Goal: Find specific page/section: Find specific page/section

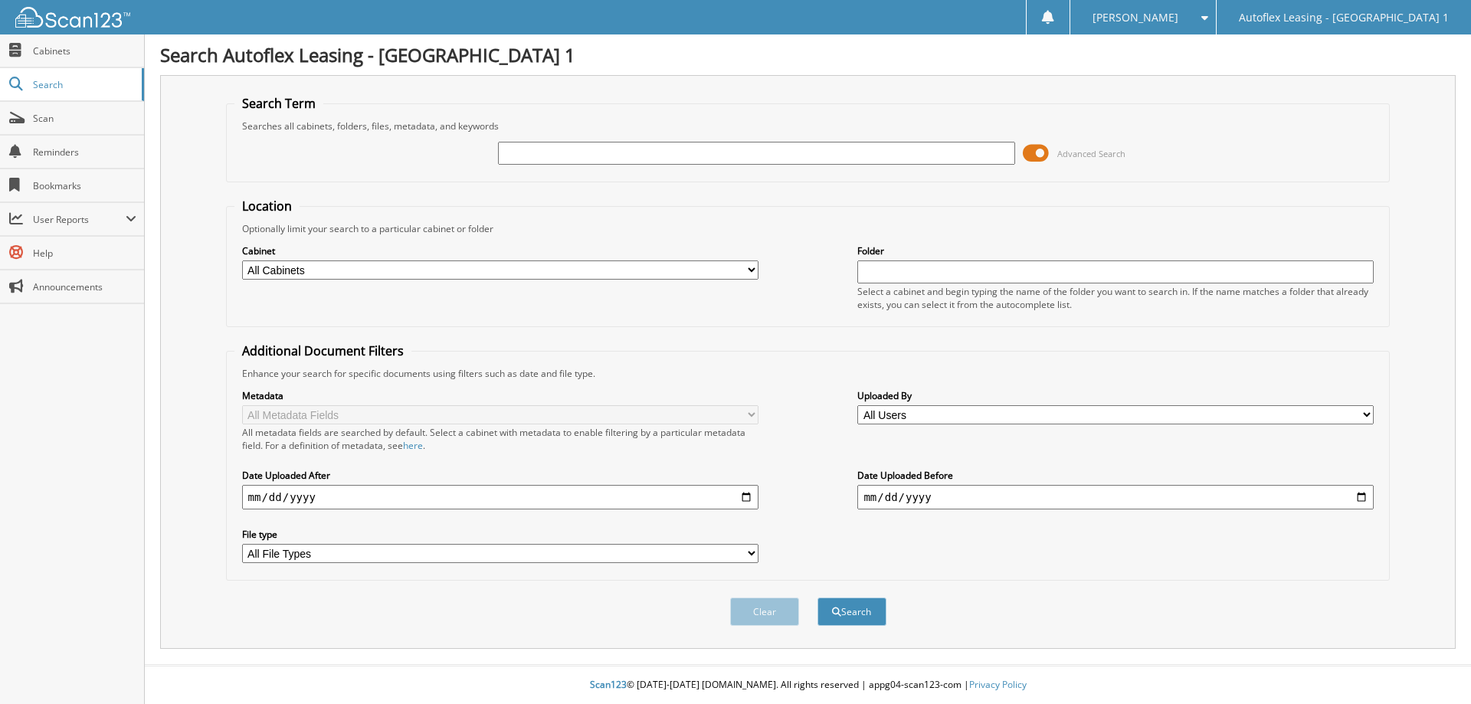
click at [575, 158] on input "text" at bounding box center [756, 153] width 516 height 23
type input "660678"
click at [817, 598] on button "Search" at bounding box center [851, 612] width 69 height 28
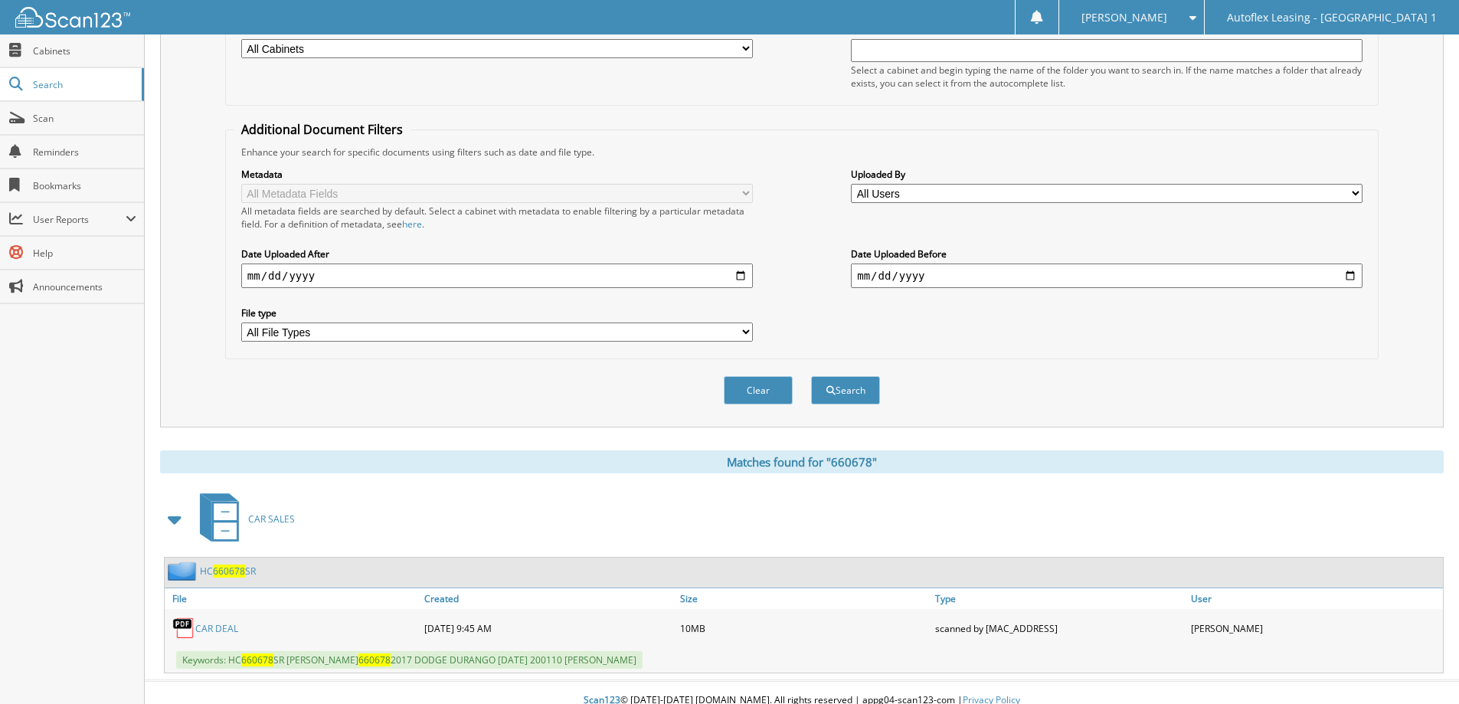
scroll to position [237, 0]
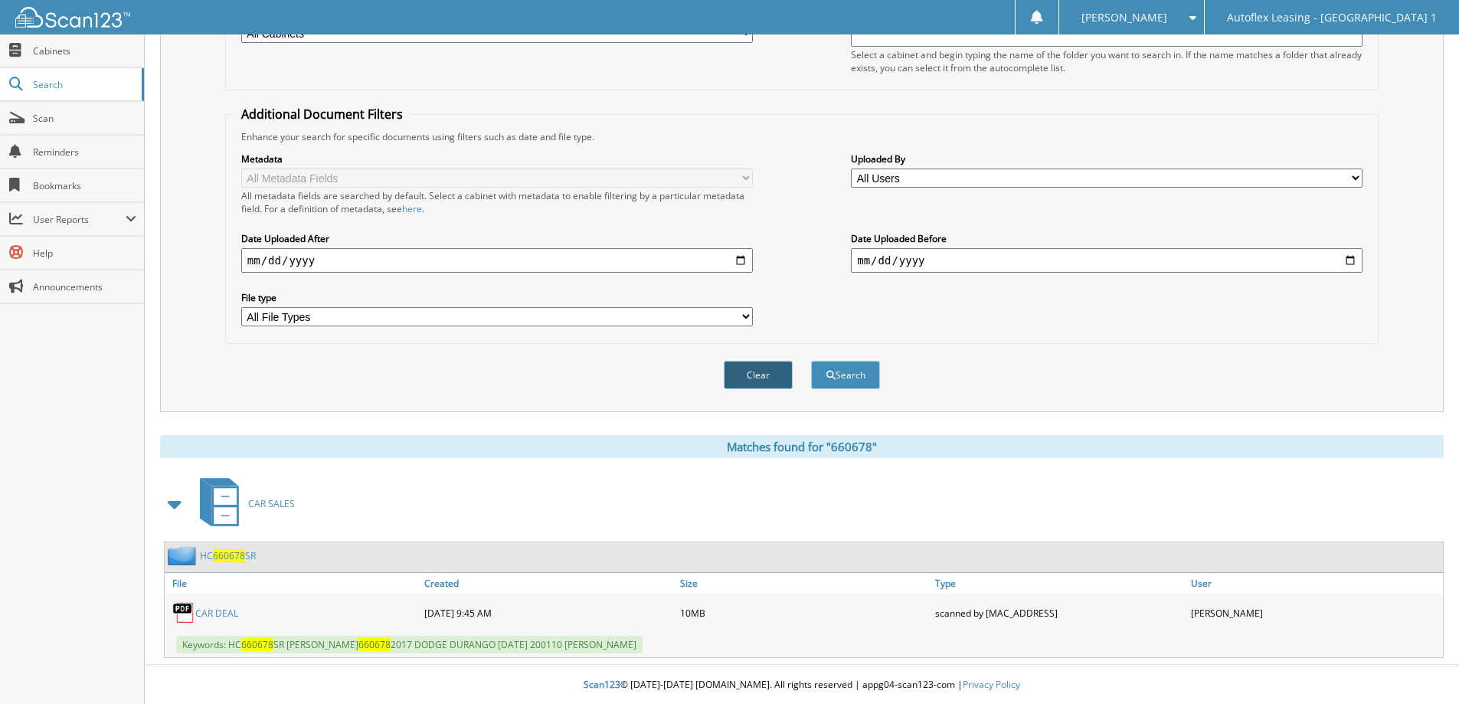
click at [754, 375] on button "Clear" at bounding box center [758, 375] width 69 height 28
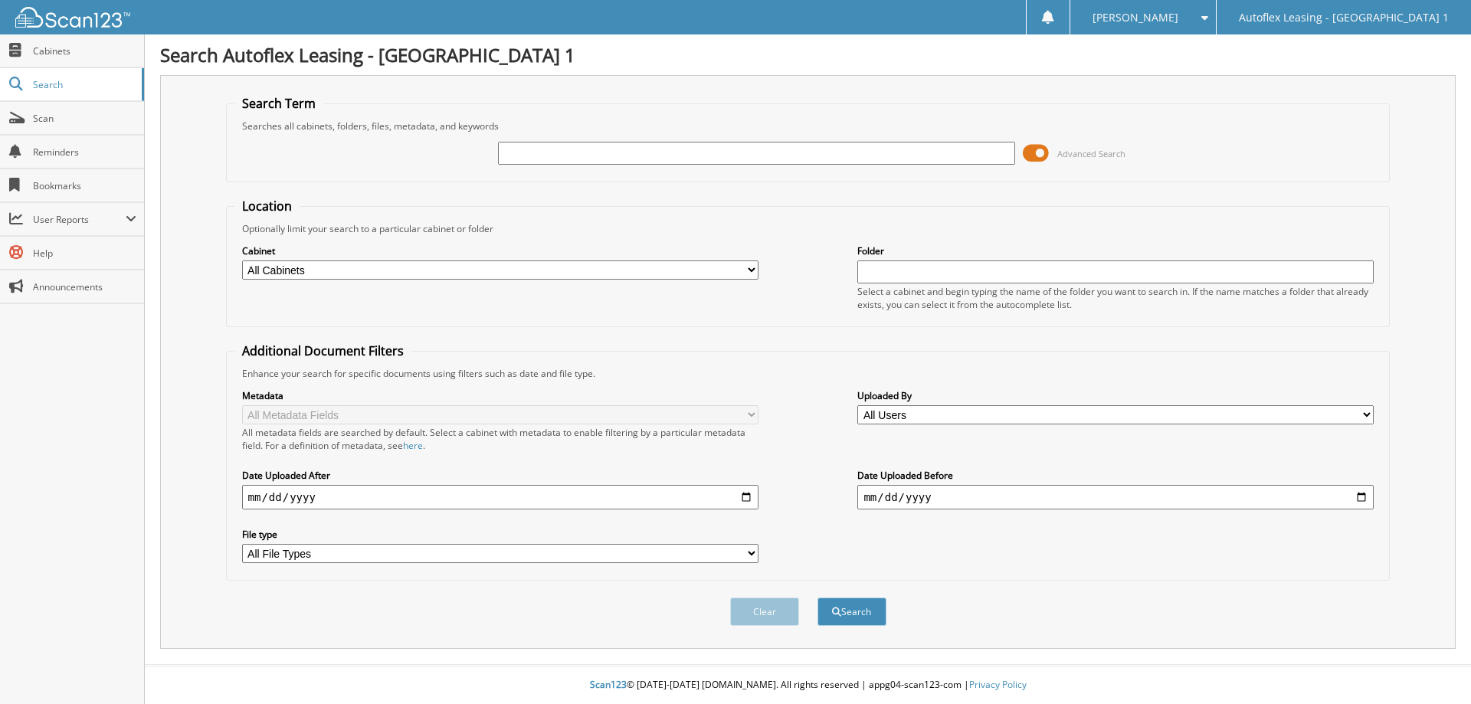
click at [565, 143] on input "text" at bounding box center [756, 153] width 516 height 23
type input "030796"
click at [817, 598] on button "Search" at bounding box center [851, 612] width 69 height 28
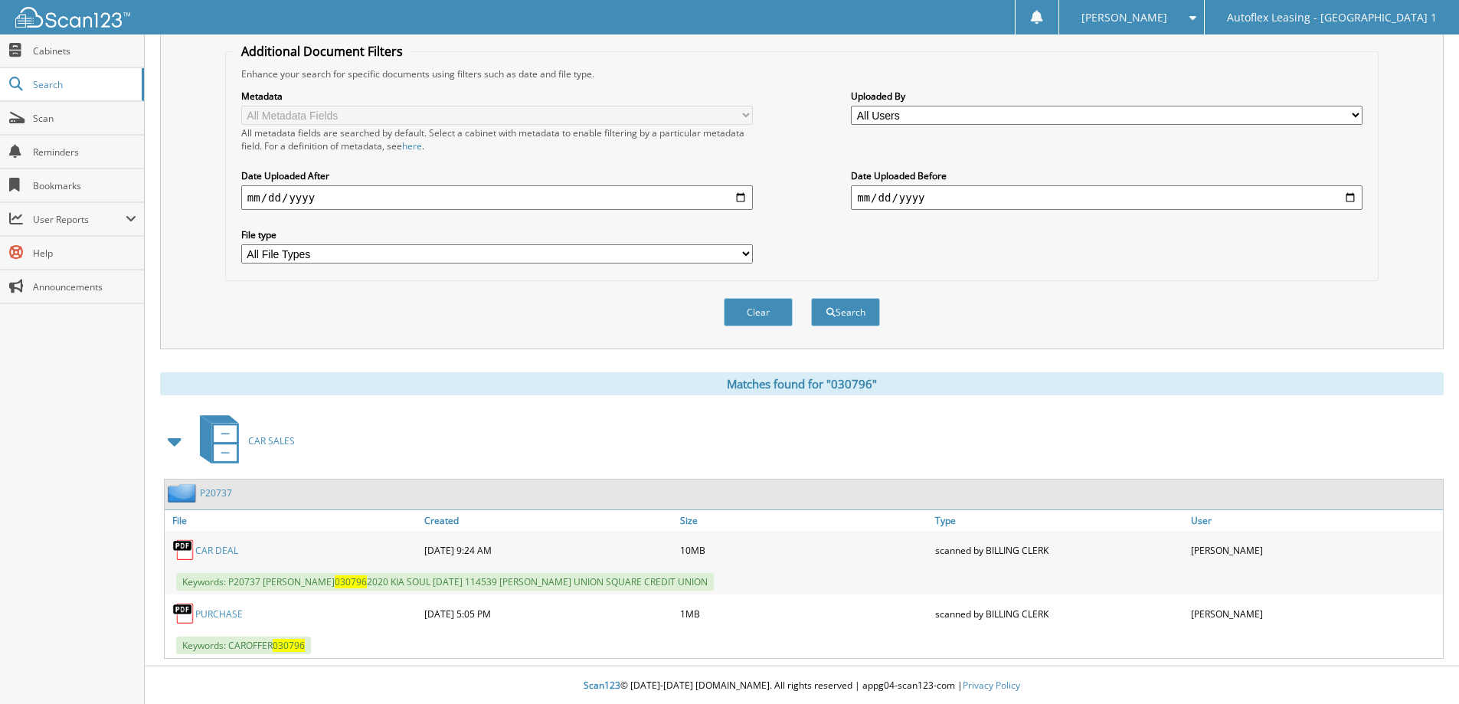
scroll to position [301, 0]
click at [757, 319] on button "Clear" at bounding box center [758, 311] width 69 height 28
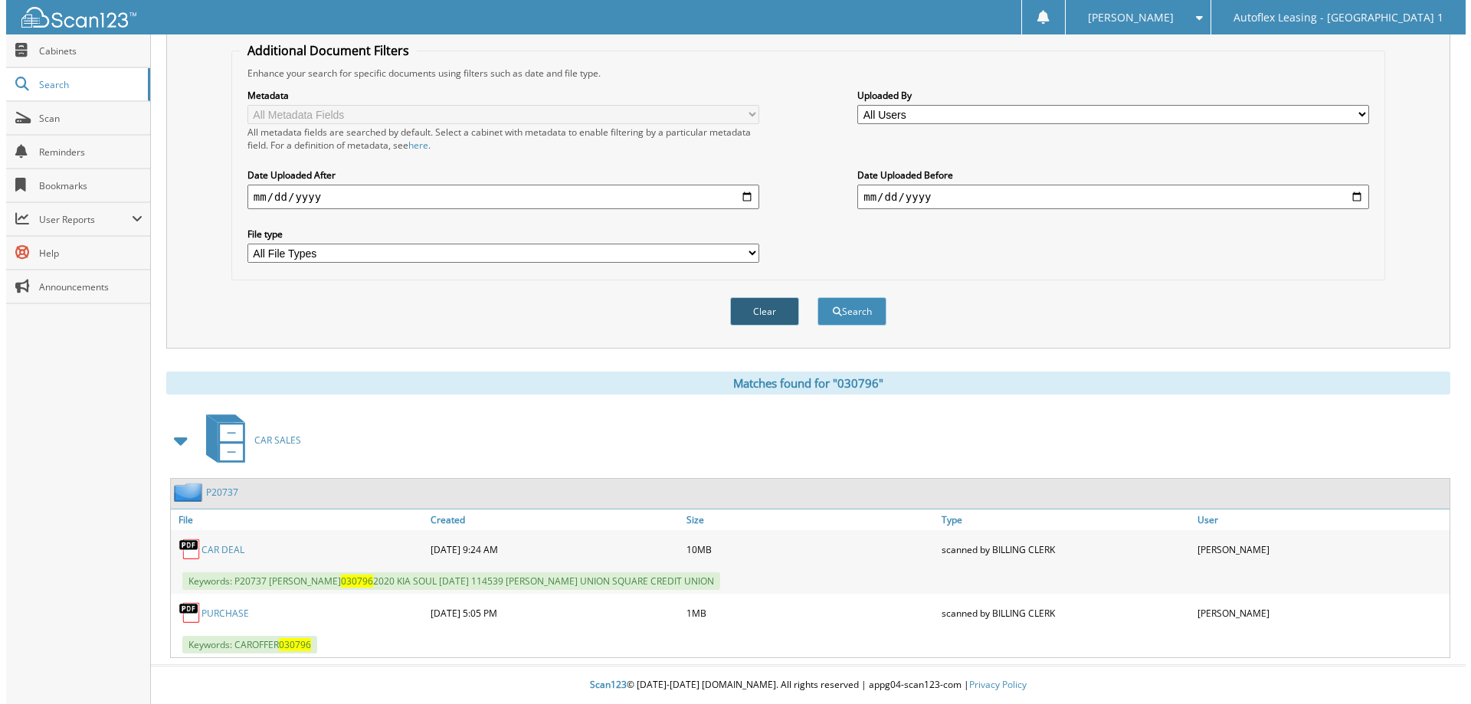
scroll to position [0, 0]
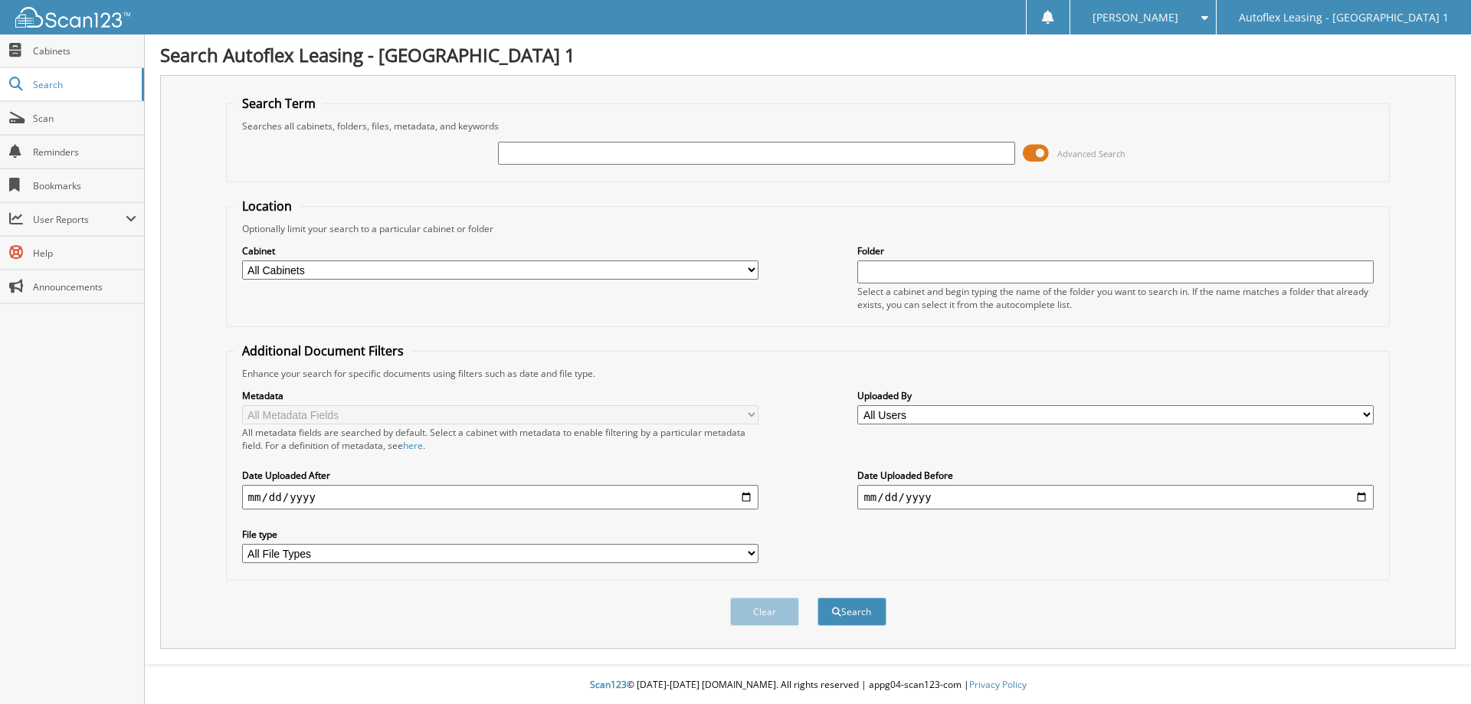
click at [520, 161] on input "text" at bounding box center [756, 153] width 516 height 23
type input "721165"
click at [817, 598] on button "Search" at bounding box center [851, 612] width 69 height 28
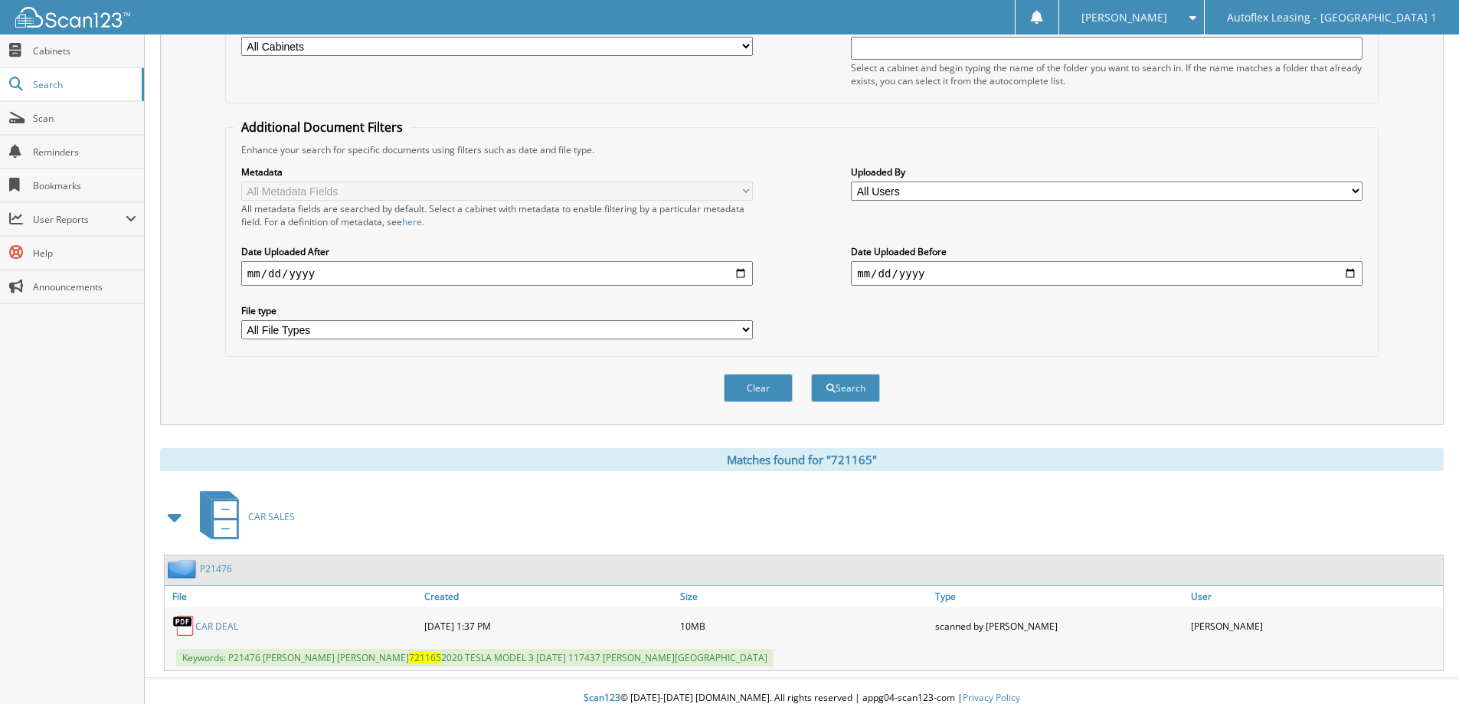
scroll to position [237, 0]
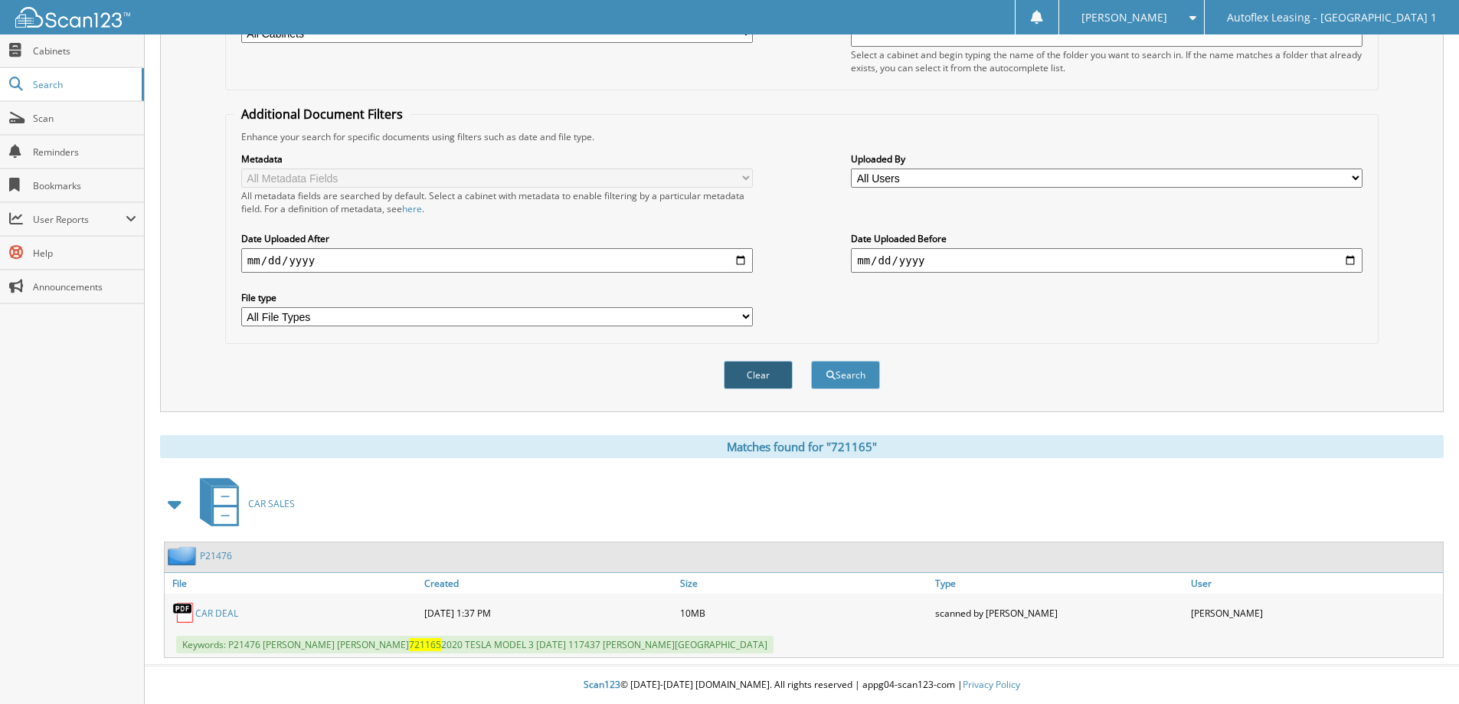
click at [750, 374] on button "Clear" at bounding box center [758, 375] width 69 height 28
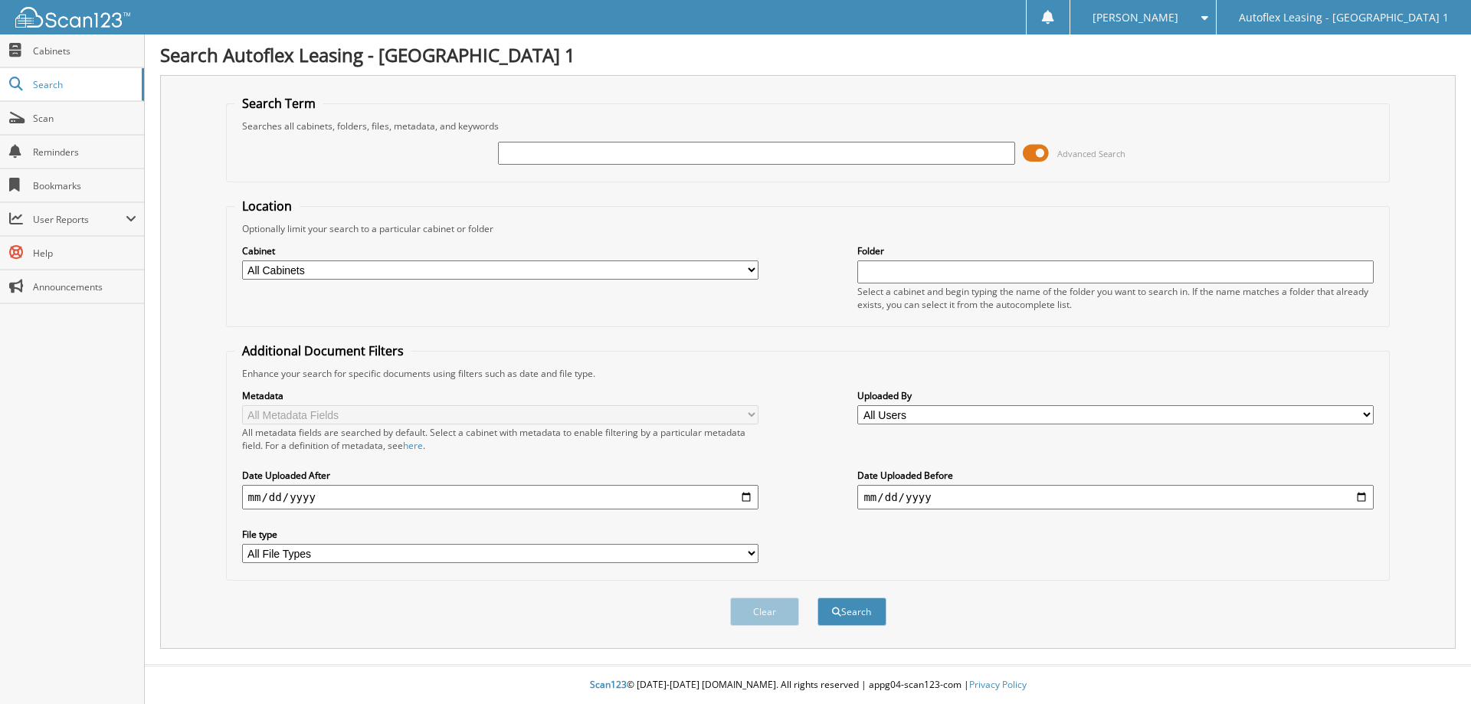
click at [529, 159] on input "text" at bounding box center [756, 153] width 516 height 23
type input "062976"
click at [817, 598] on button "Search" at bounding box center [851, 612] width 69 height 28
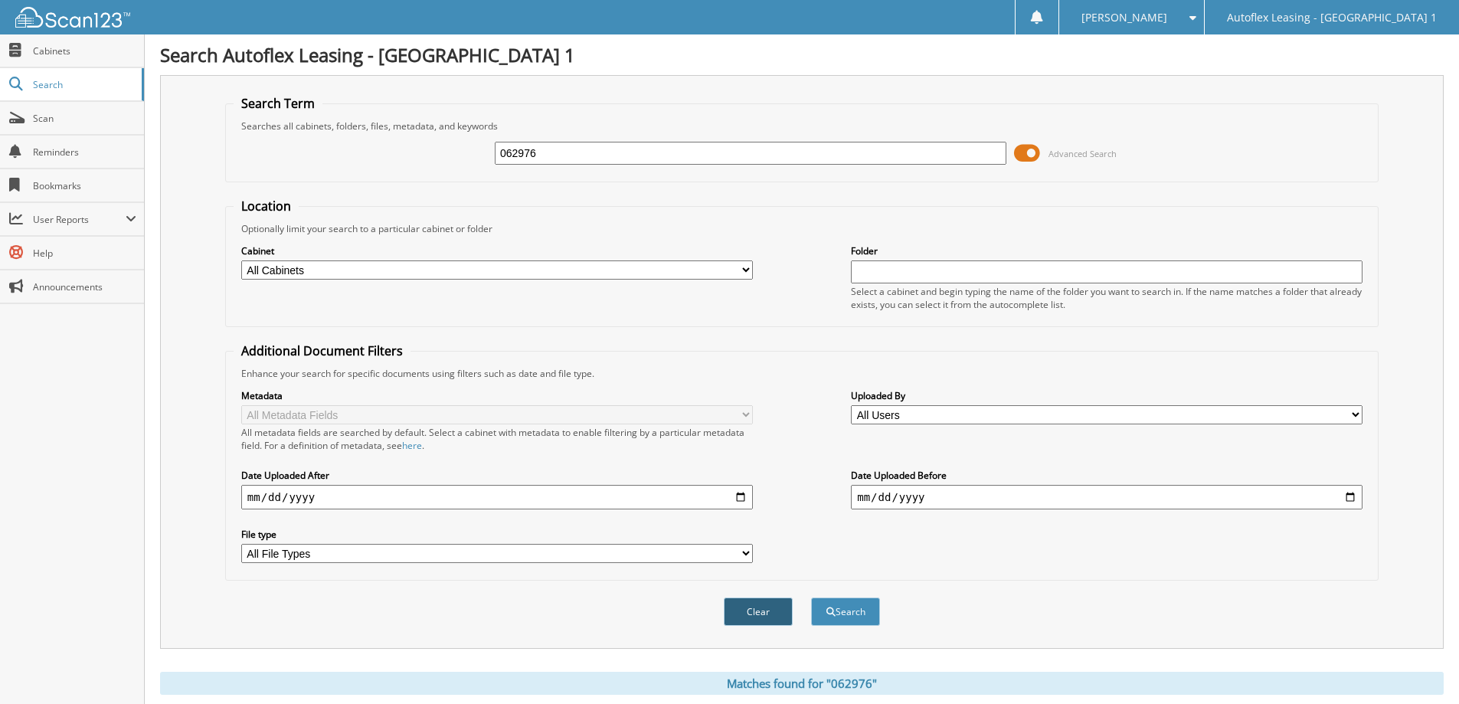
click at [752, 617] on button "Clear" at bounding box center [758, 612] width 69 height 28
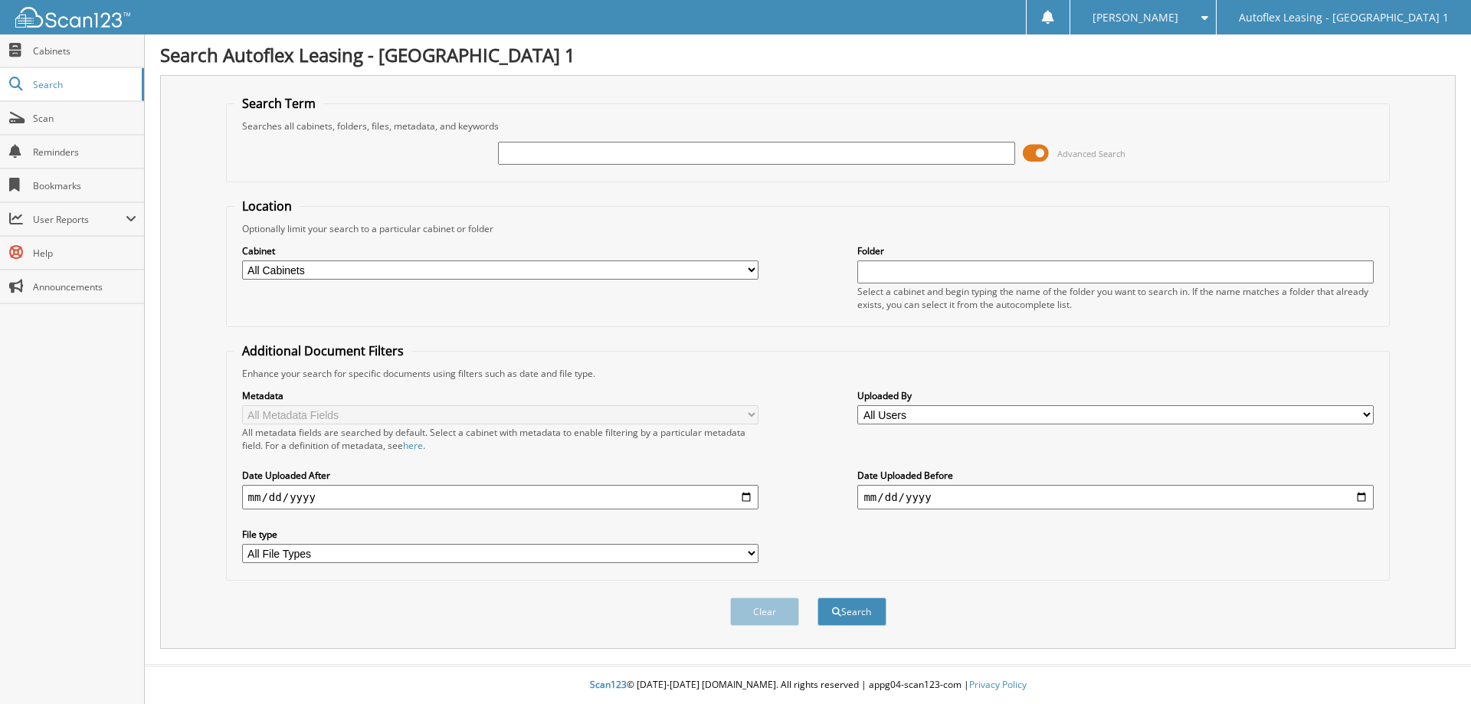
click at [570, 154] on input "text" at bounding box center [756, 153] width 516 height 23
type input "748205"
click at [817, 598] on button "Search" at bounding box center [851, 612] width 69 height 28
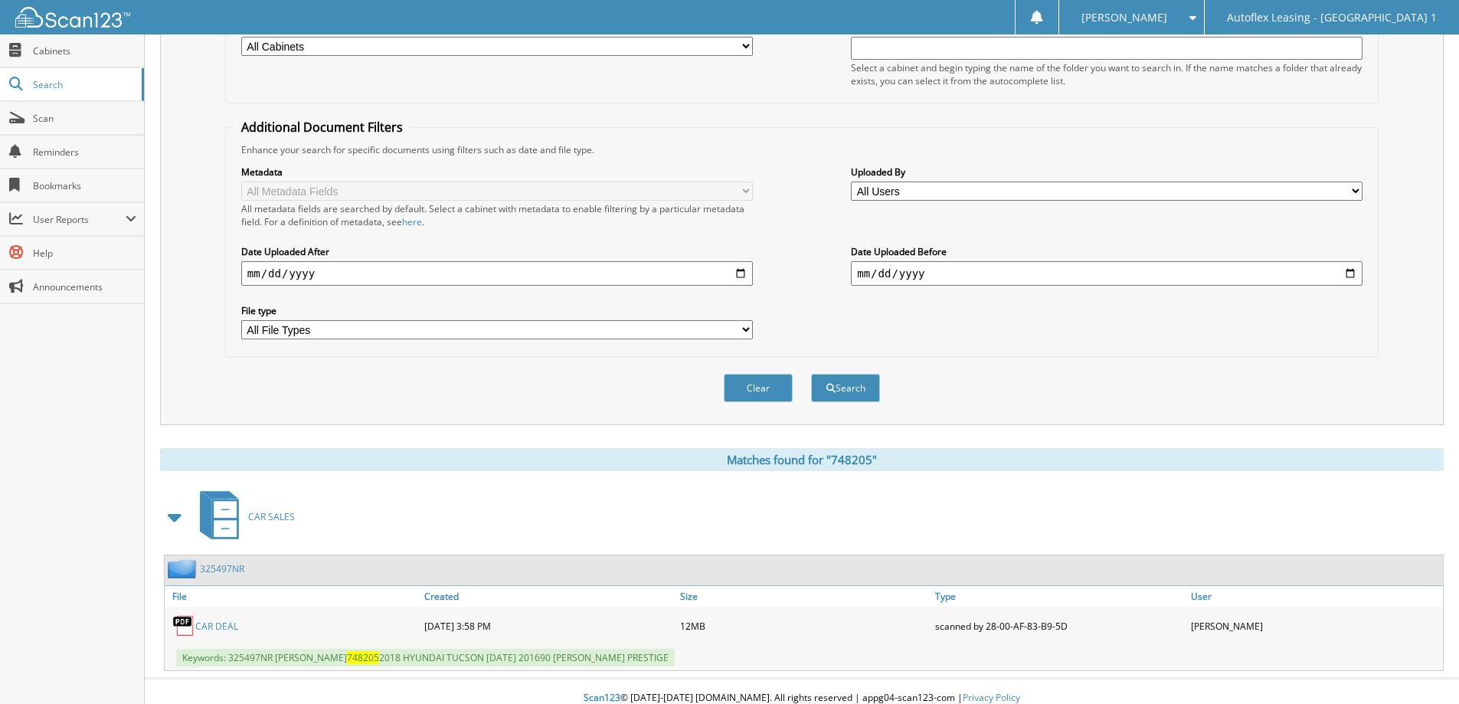
scroll to position [237, 0]
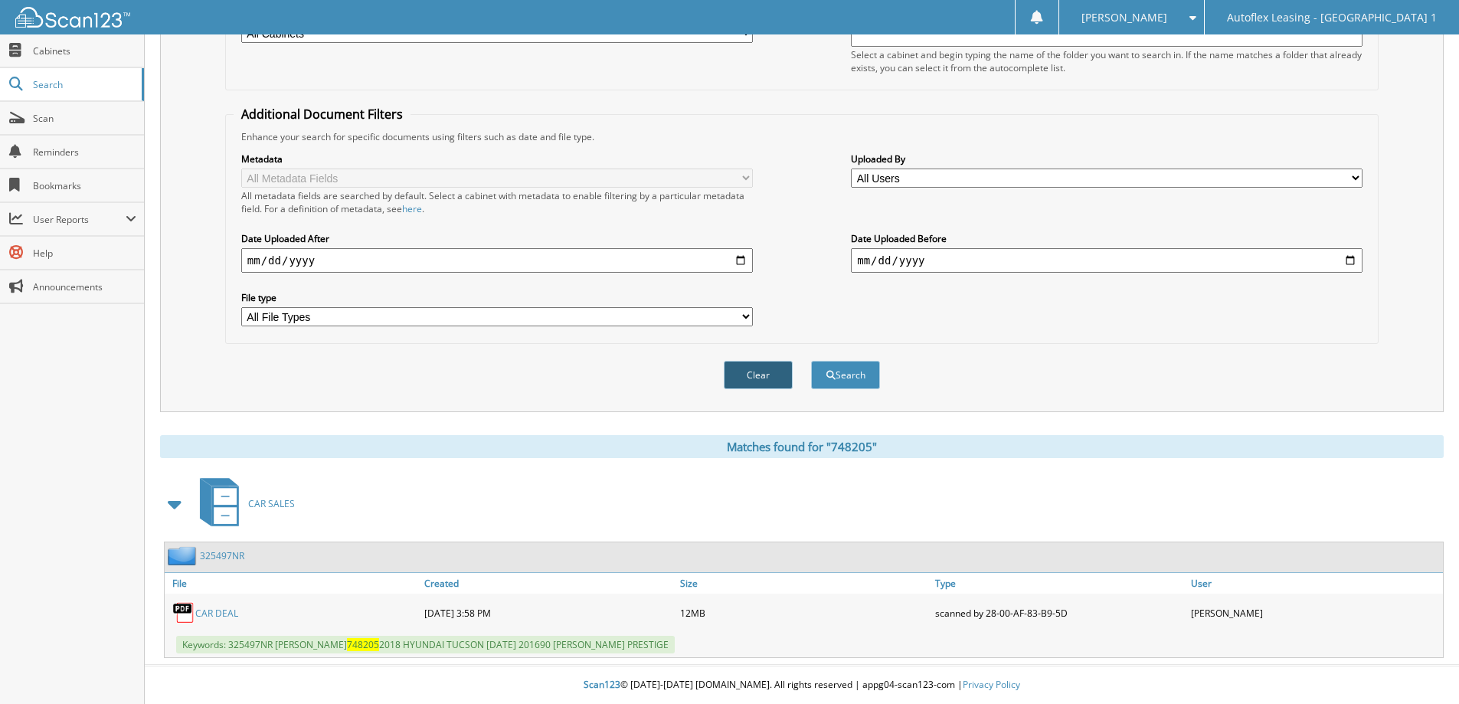
click at [769, 368] on button "Clear" at bounding box center [758, 375] width 69 height 28
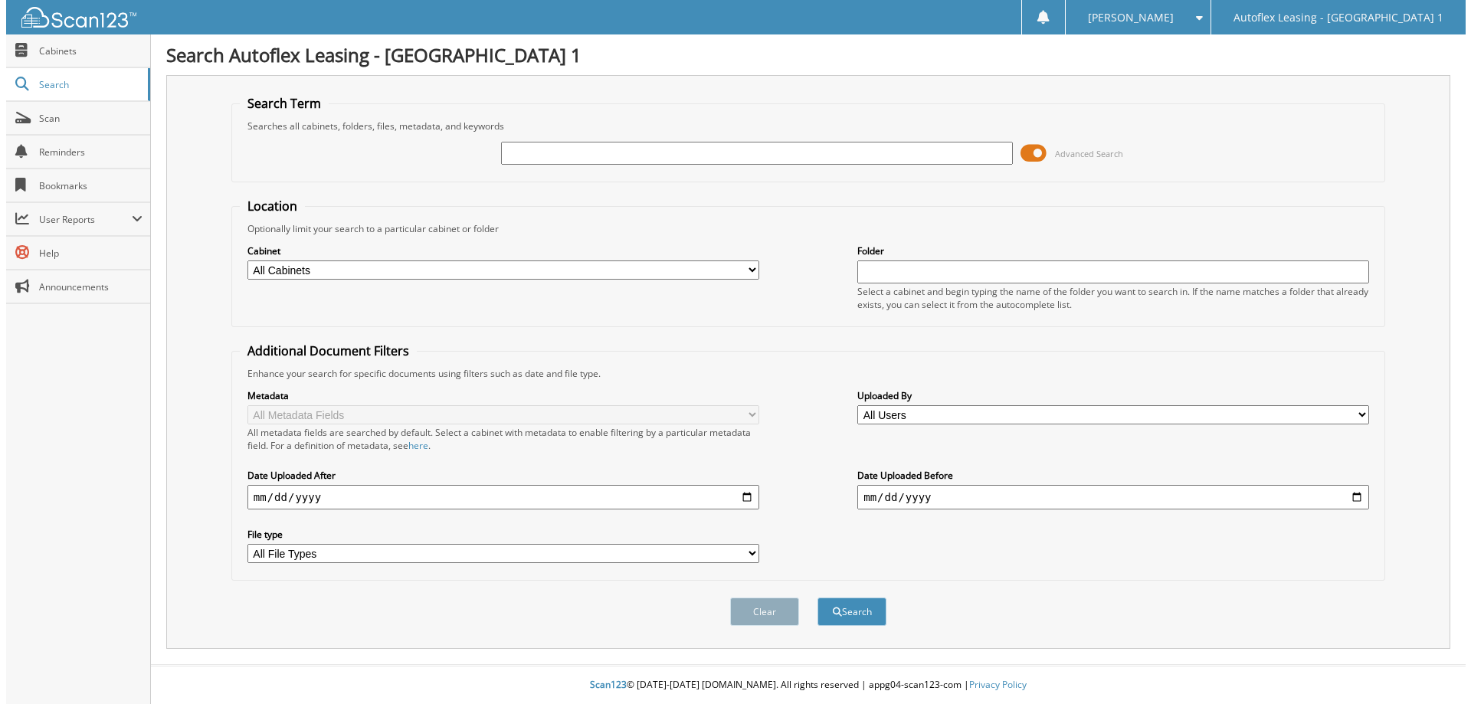
scroll to position [0, 0]
click at [536, 149] on input "text" at bounding box center [756, 153] width 516 height 23
type input "743960"
click at [817, 598] on button "Search" at bounding box center [851, 612] width 69 height 28
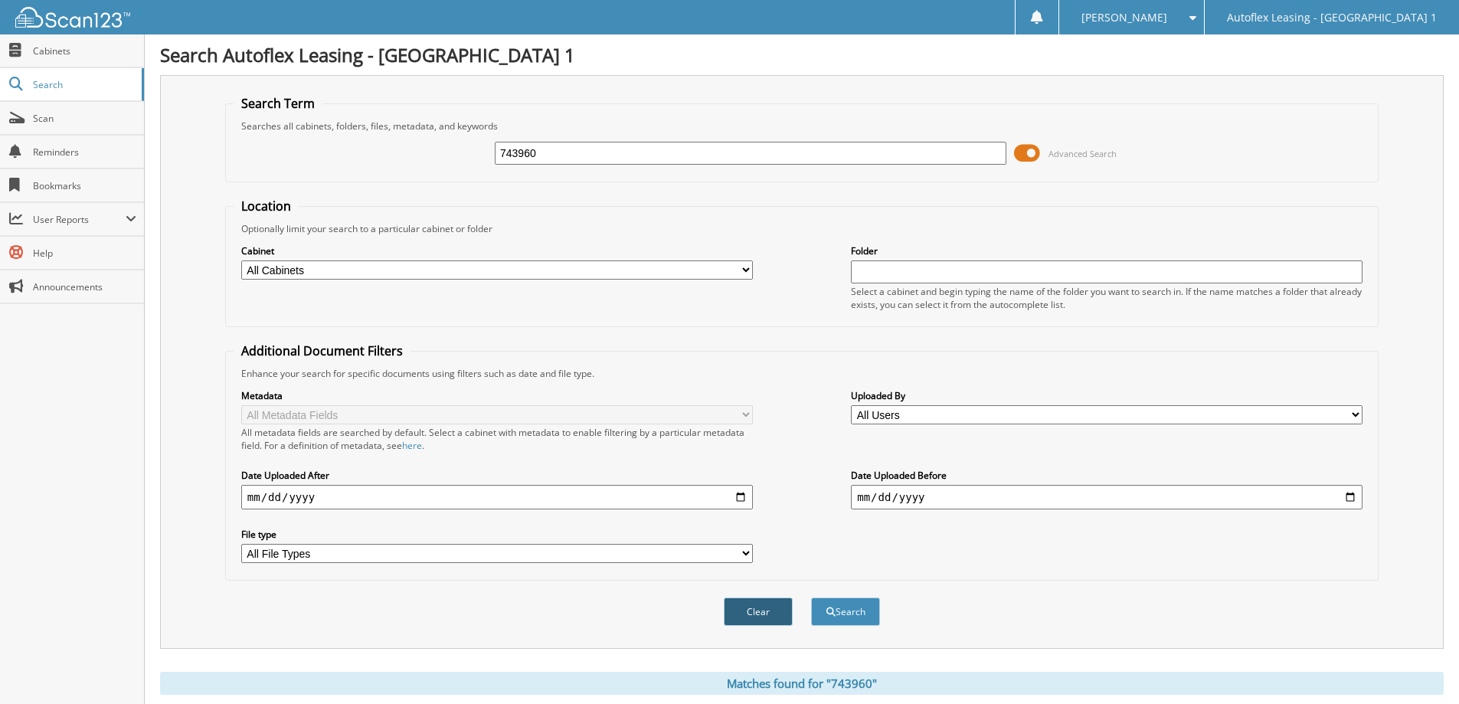
click at [749, 615] on button "Clear" at bounding box center [758, 612] width 69 height 28
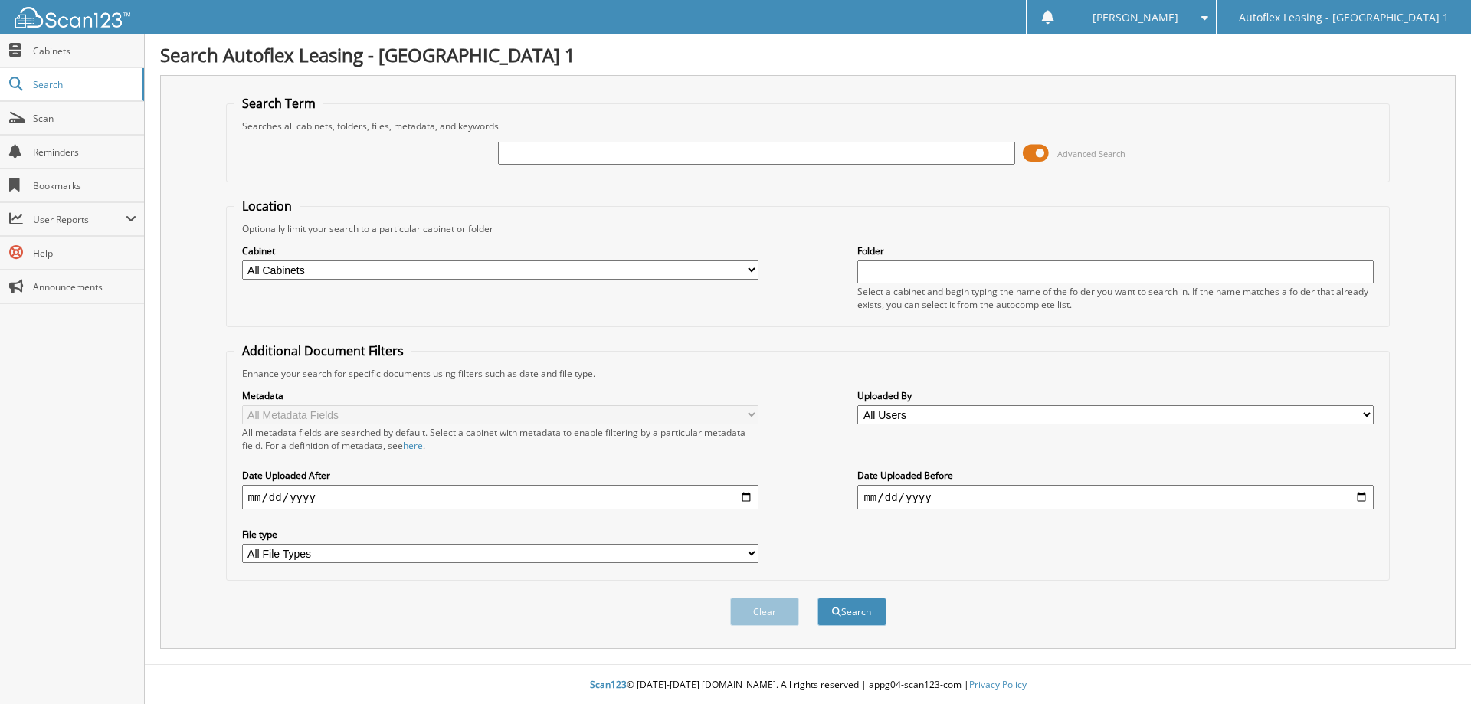
click at [585, 155] on input "text" at bounding box center [756, 153] width 516 height 23
type input "062552"
click at [817, 598] on button "Search" at bounding box center [851, 612] width 69 height 28
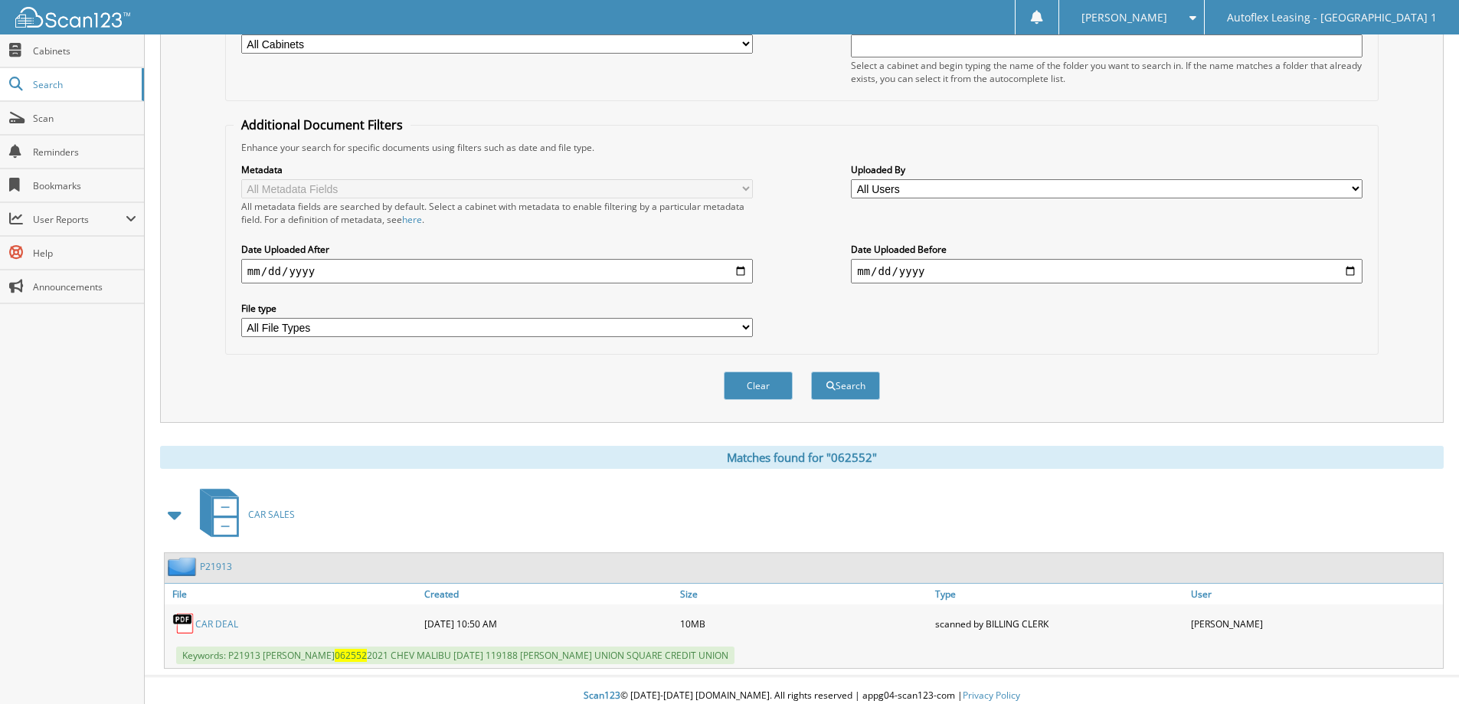
scroll to position [237, 0]
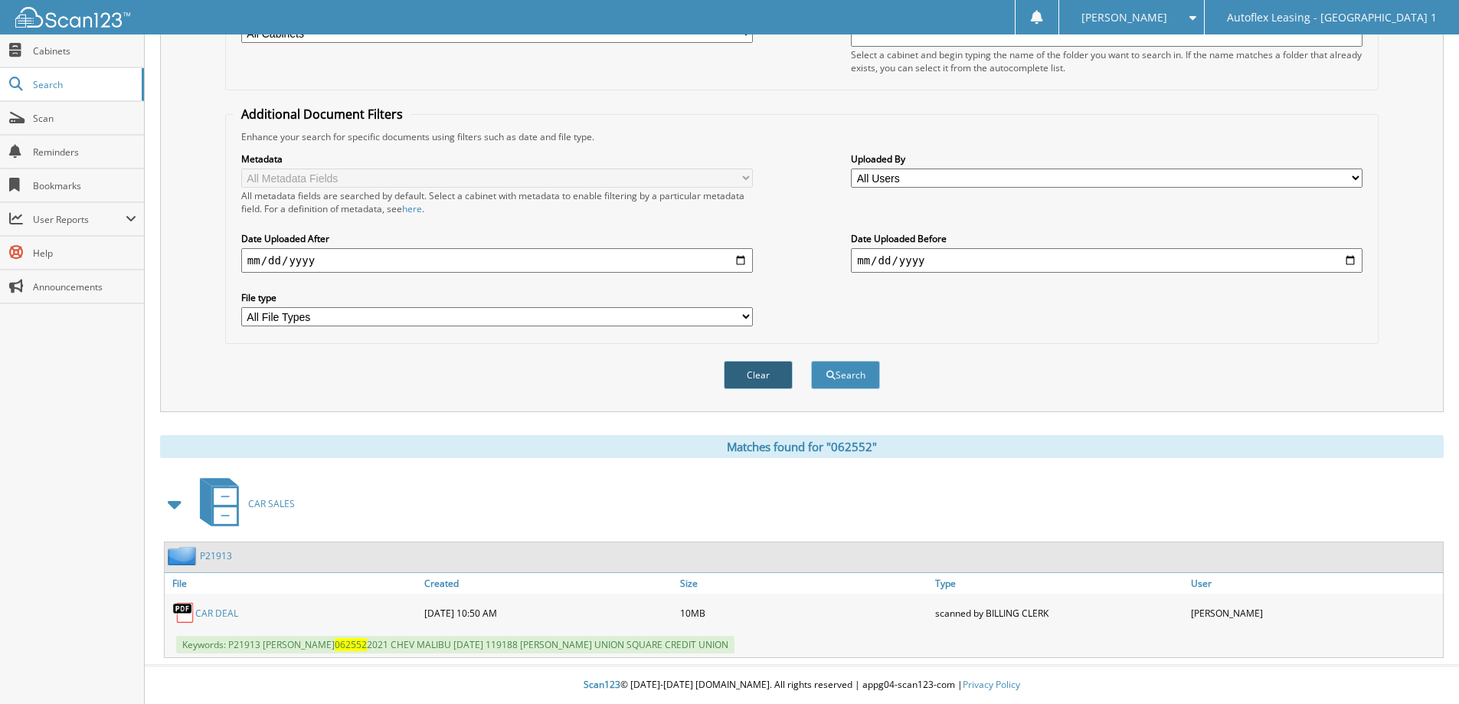
click at [755, 381] on button "Clear" at bounding box center [758, 375] width 69 height 28
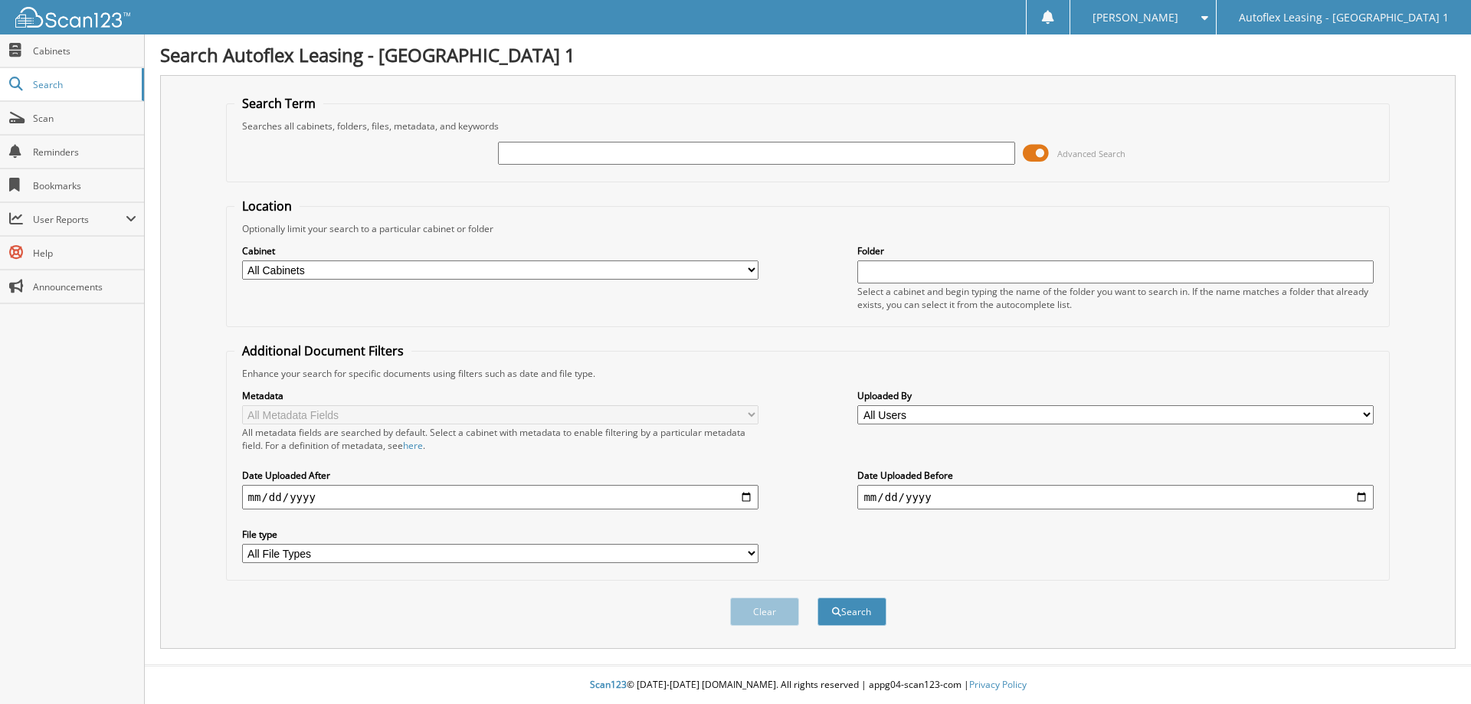
click at [521, 158] on input "text" at bounding box center [756, 153] width 516 height 23
type input "V"
type input "B46782"
click at [817, 598] on button "Search" at bounding box center [851, 612] width 69 height 28
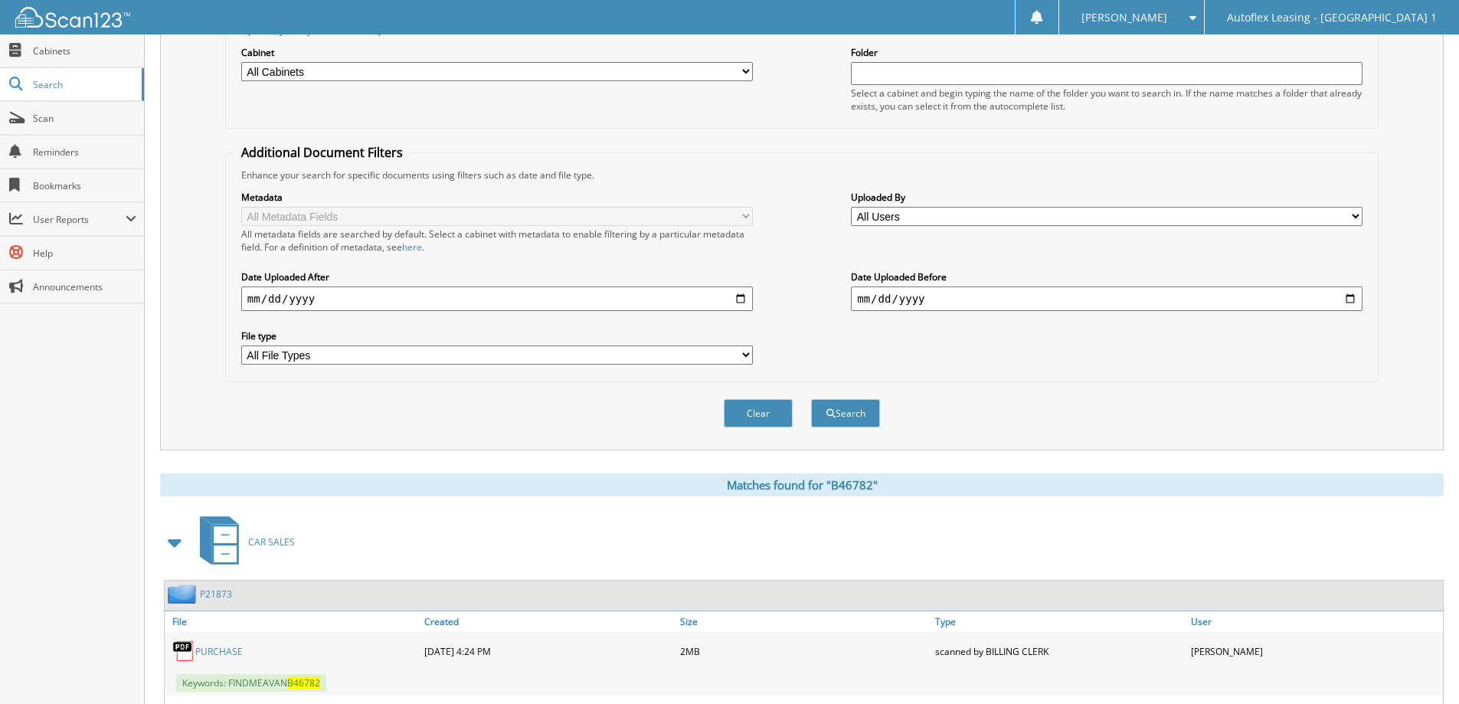
scroll to position [301, 0]
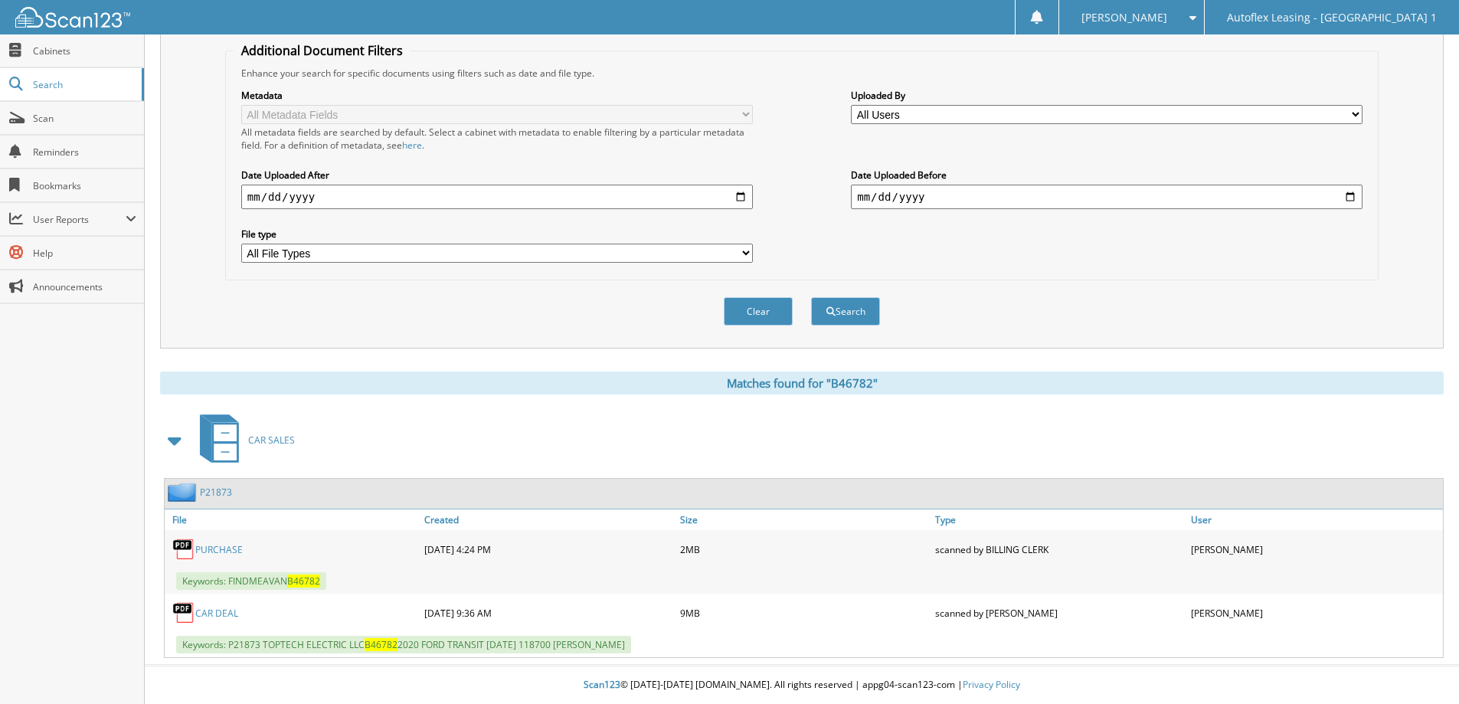
click at [265, 444] on span "CAR SALES" at bounding box center [271, 440] width 47 height 13
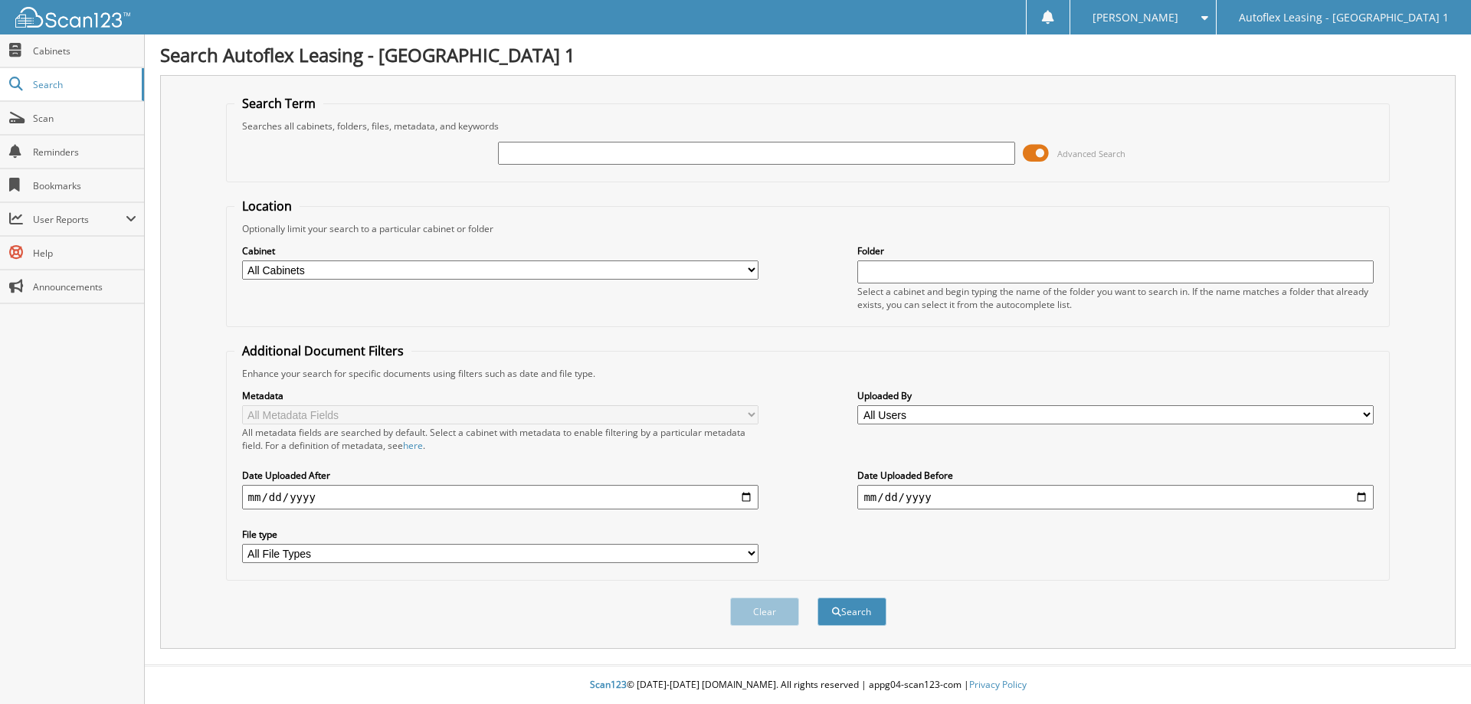
click at [577, 154] on input "text" at bounding box center [756, 153] width 516 height 23
type input "B11004"
click at [817, 598] on button "Search" at bounding box center [851, 612] width 69 height 28
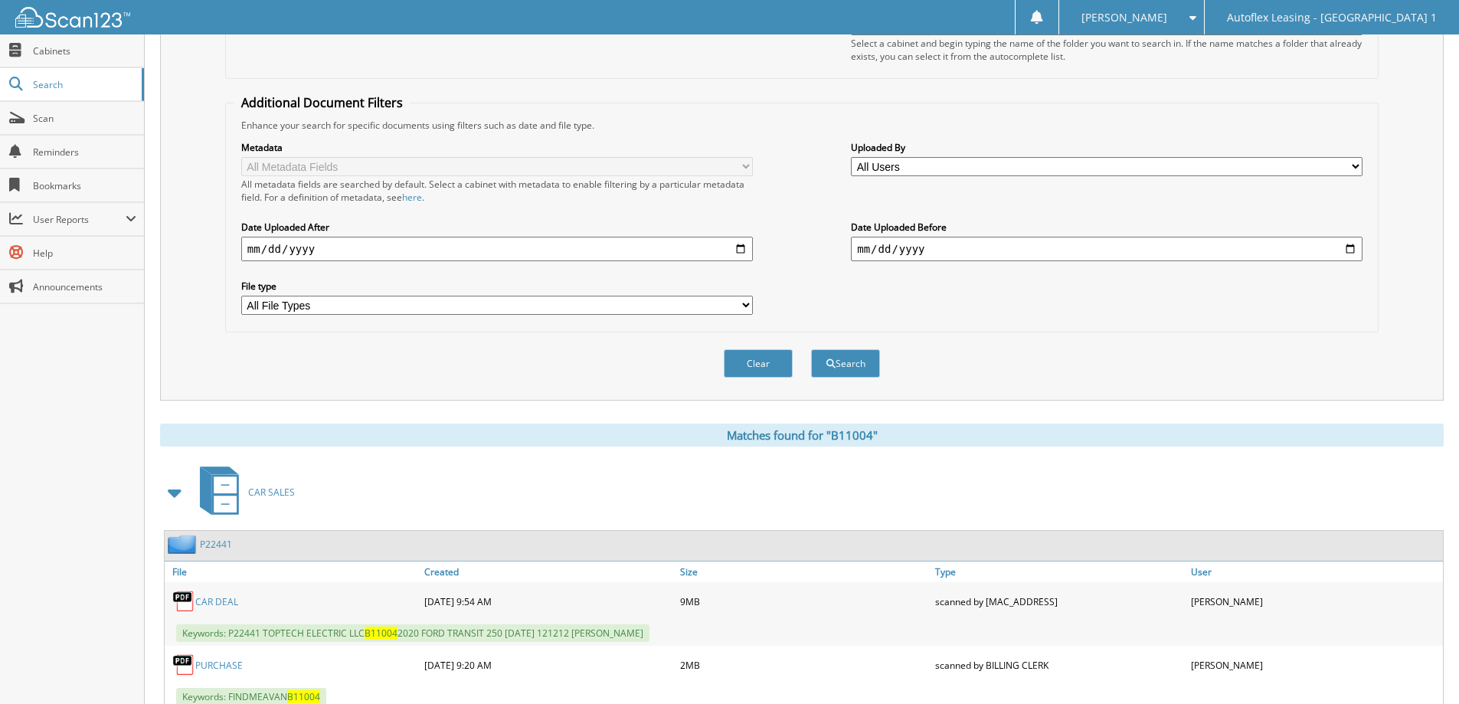
scroll to position [301, 0]
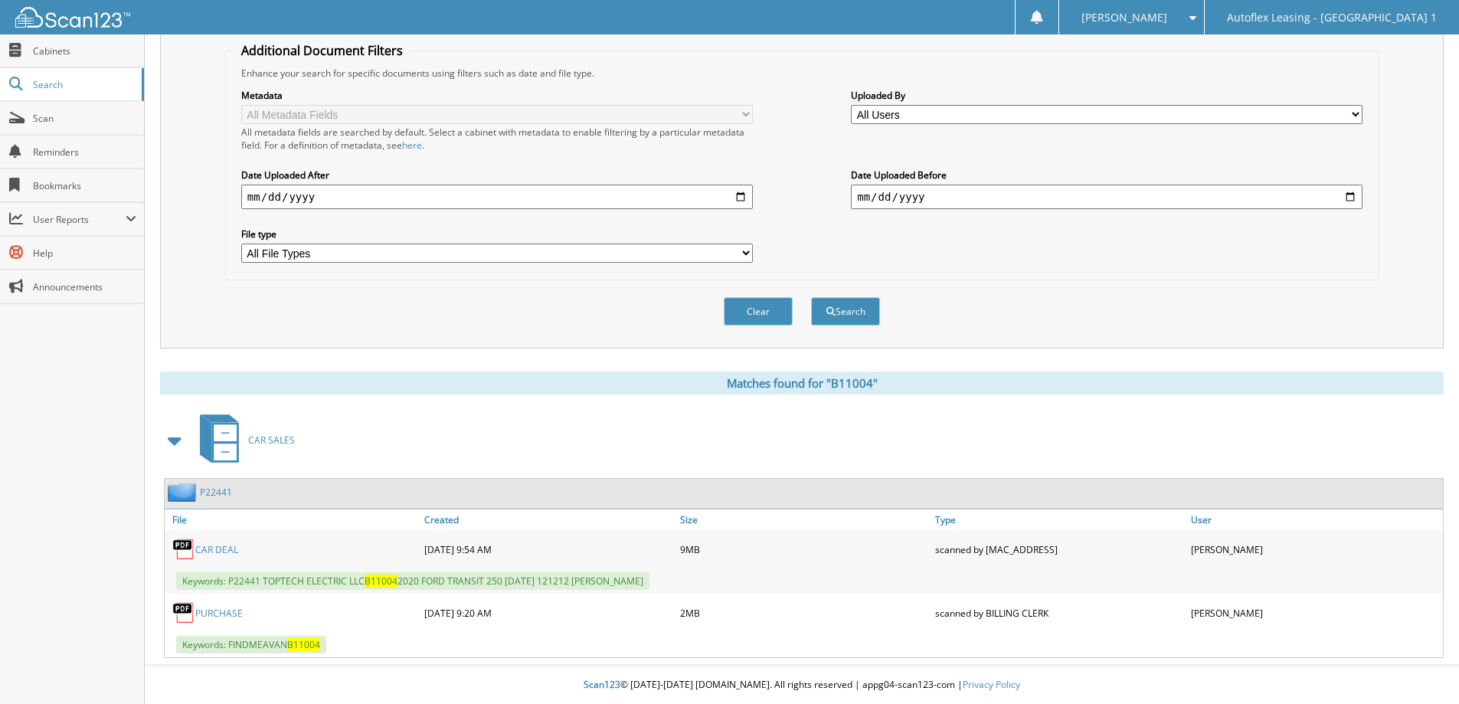
click at [34, 414] on div "Close Cabinets Search Scan Reminders Bookmarks User Reports" at bounding box center [72, 369] width 145 height 670
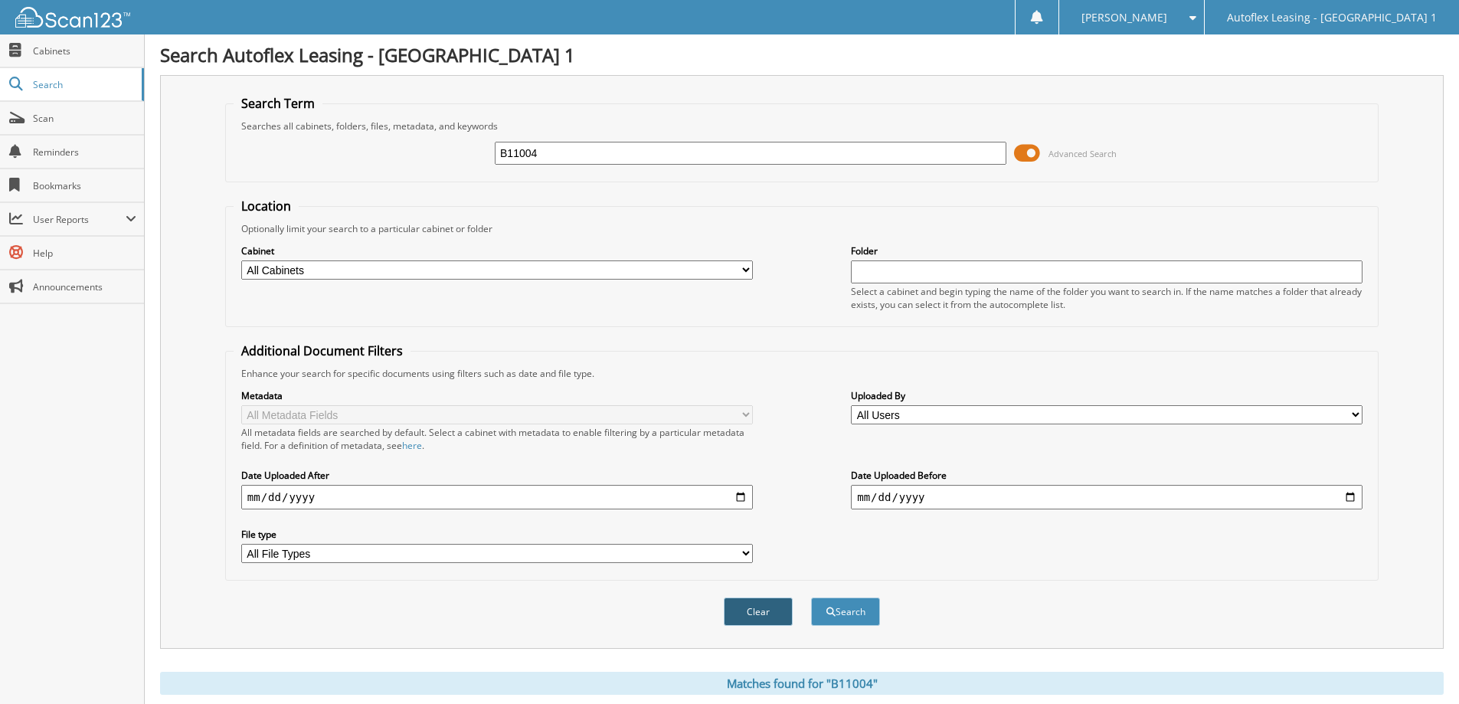
click at [778, 618] on button "Clear" at bounding box center [758, 612] width 69 height 28
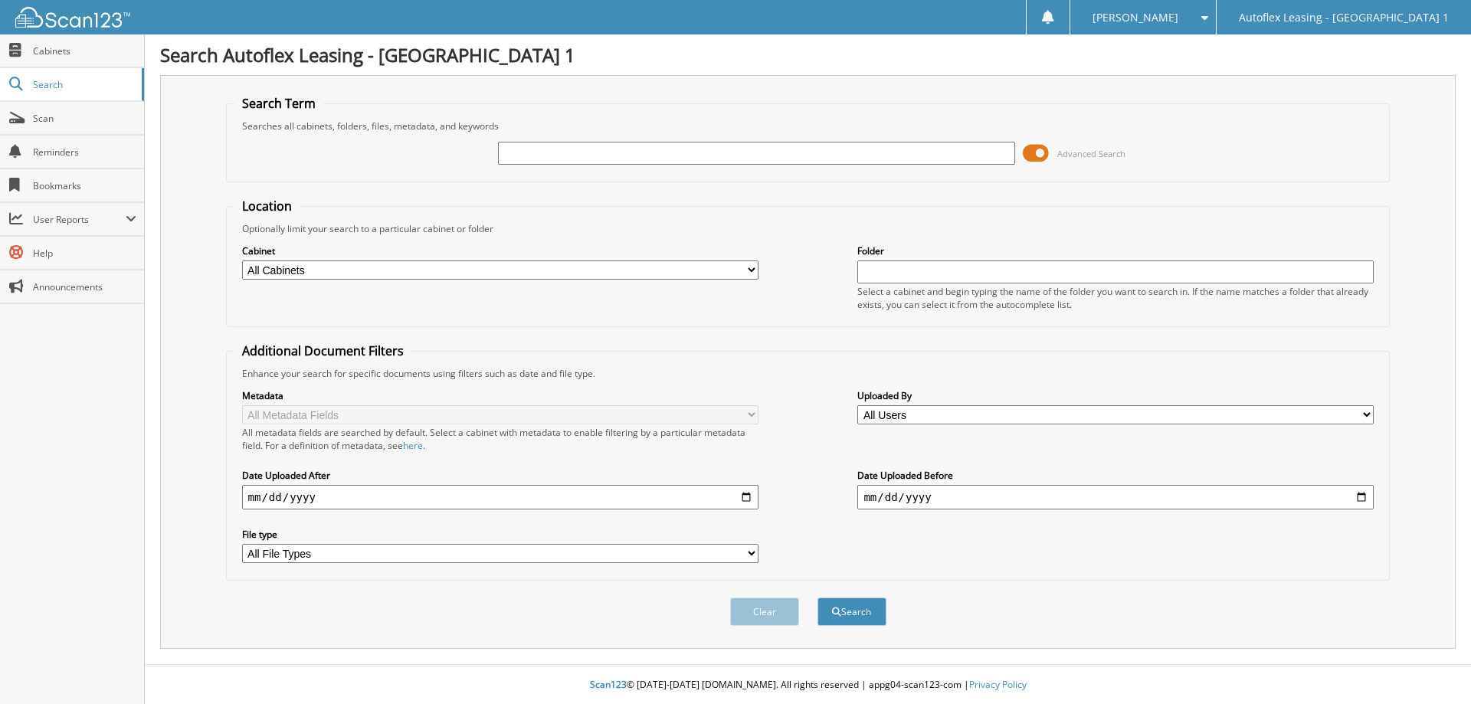
click at [534, 152] on input "text" at bounding box center [756, 153] width 516 height 23
type input "A65241"
click at [817, 598] on button "Search" at bounding box center [851, 612] width 69 height 28
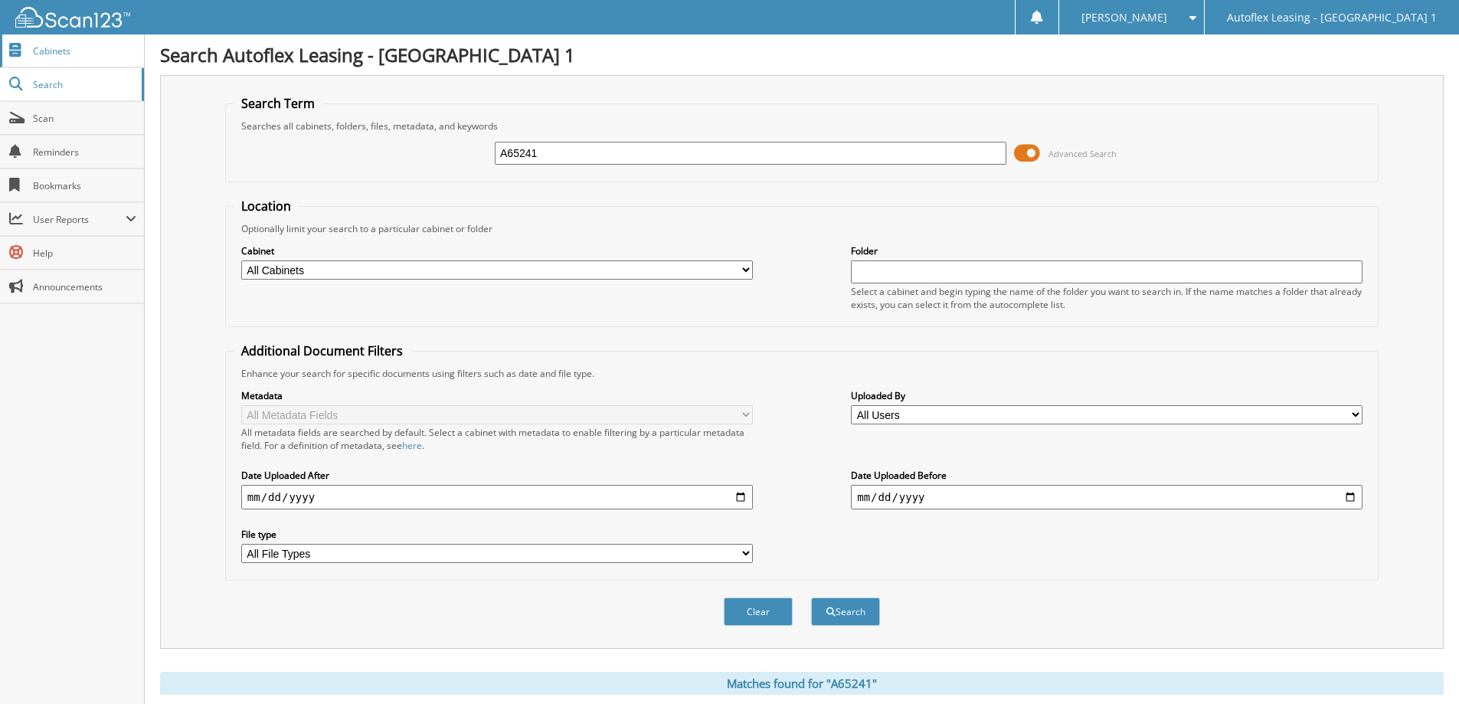
click at [70, 53] on span "Cabinets" at bounding box center [84, 50] width 103 height 13
